Goal: Complete application form

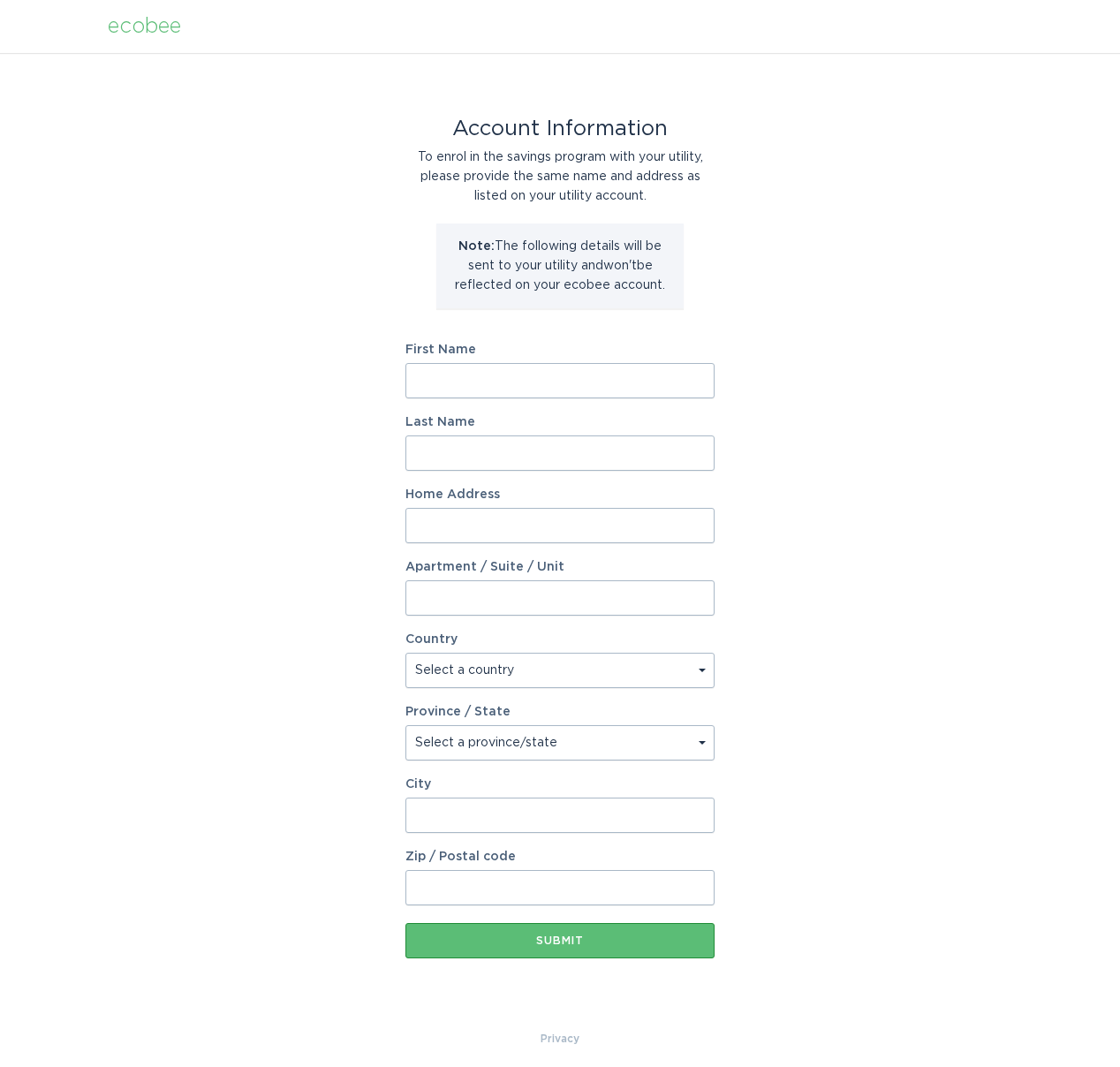
click at [620, 387] on input "First Name" at bounding box center [560, 380] width 309 height 35
type input "[PERSON_NAME]"
type input "[STREET_ADDRESS]"
select select "US"
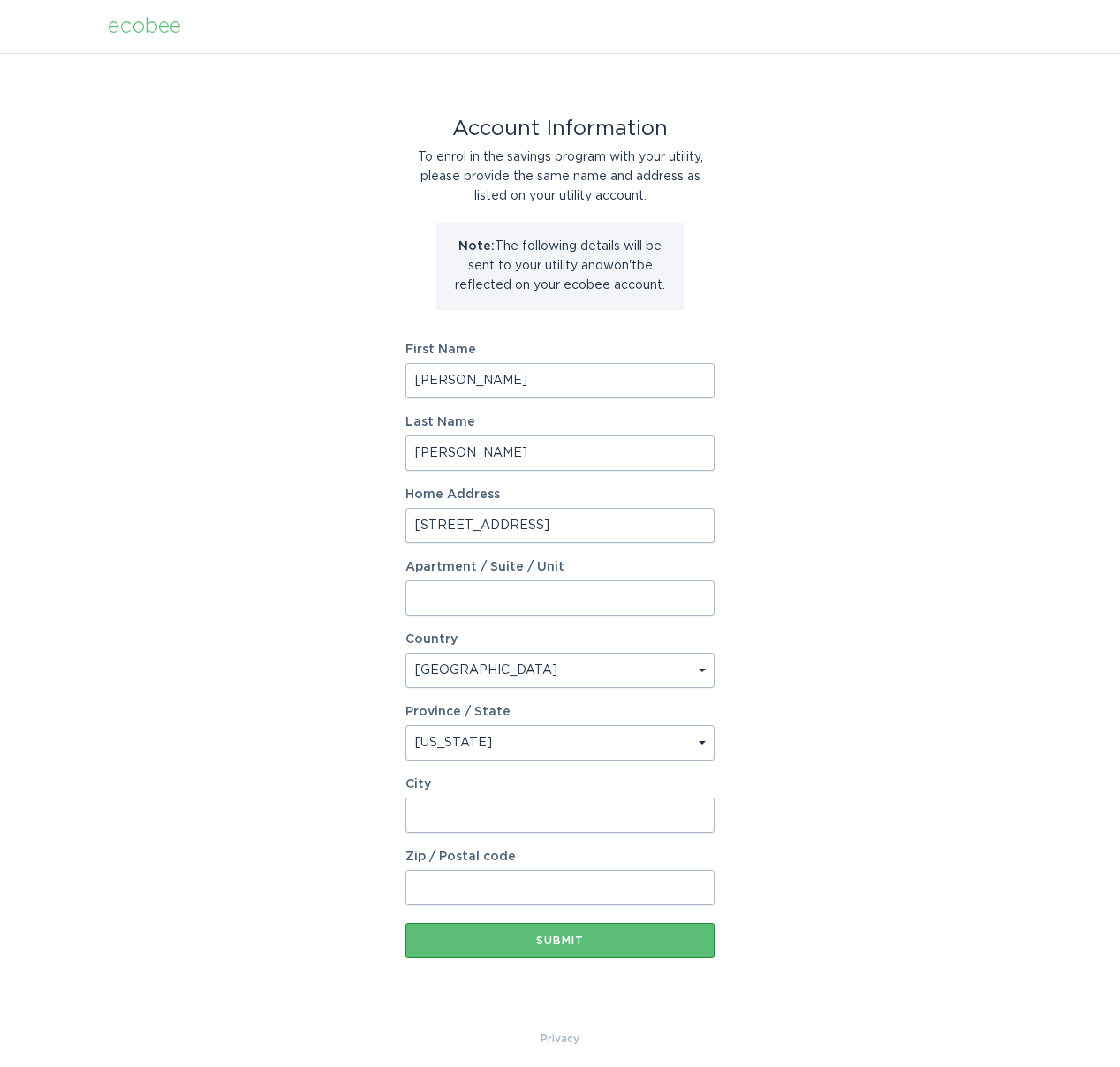
select select "CO"
type input "Colorado Springs"
type input "80923"
click at [819, 582] on div "Account Information To enrol in the savings program with your utility, please p…" at bounding box center [560, 541] width 1120 height 976
click at [605, 939] on div "Submit" at bounding box center [560, 941] width 292 height 11
